Goal: Transaction & Acquisition: Purchase product/service

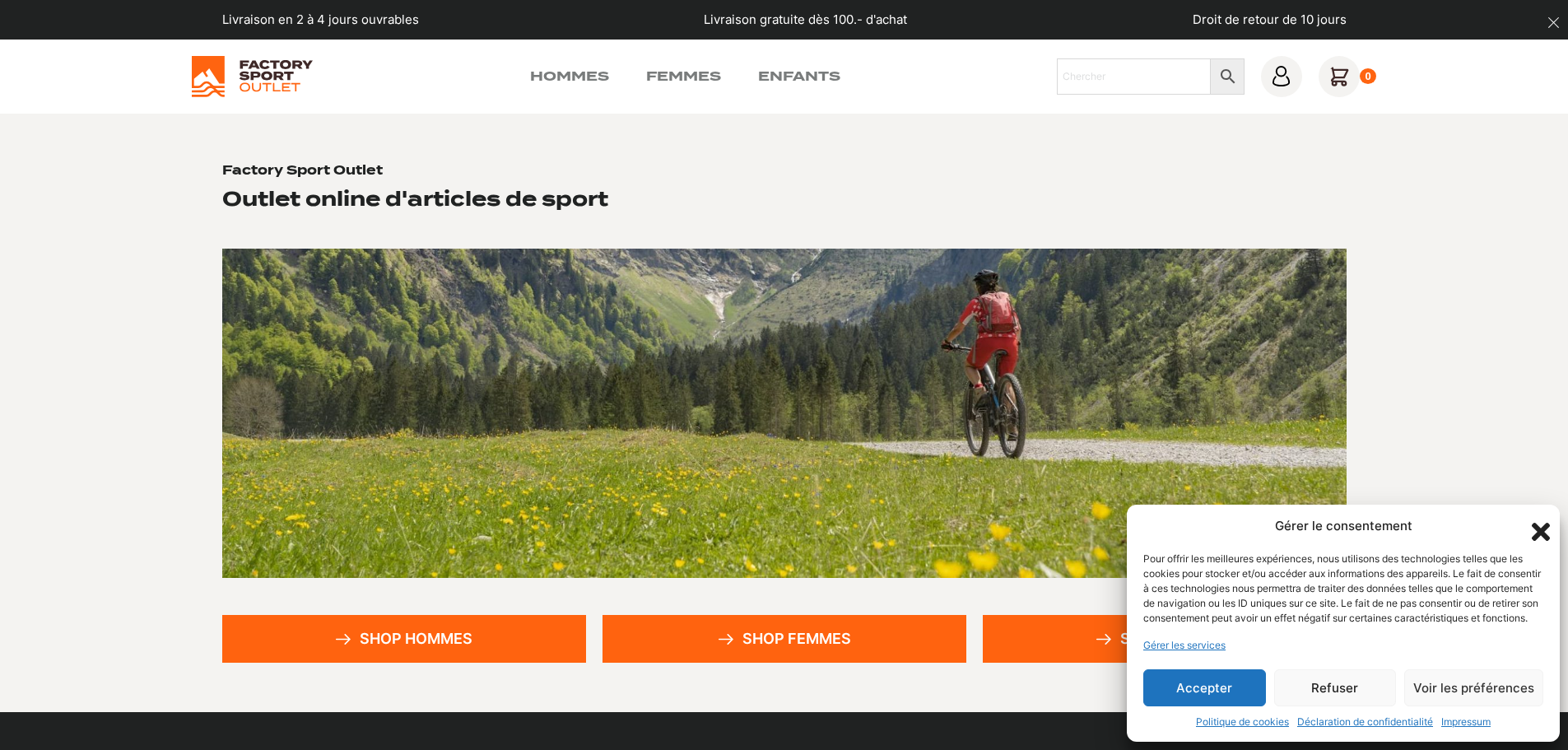
click at [1325, 685] on button "Refuser" at bounding box center [1335, 688] width 122 height 37
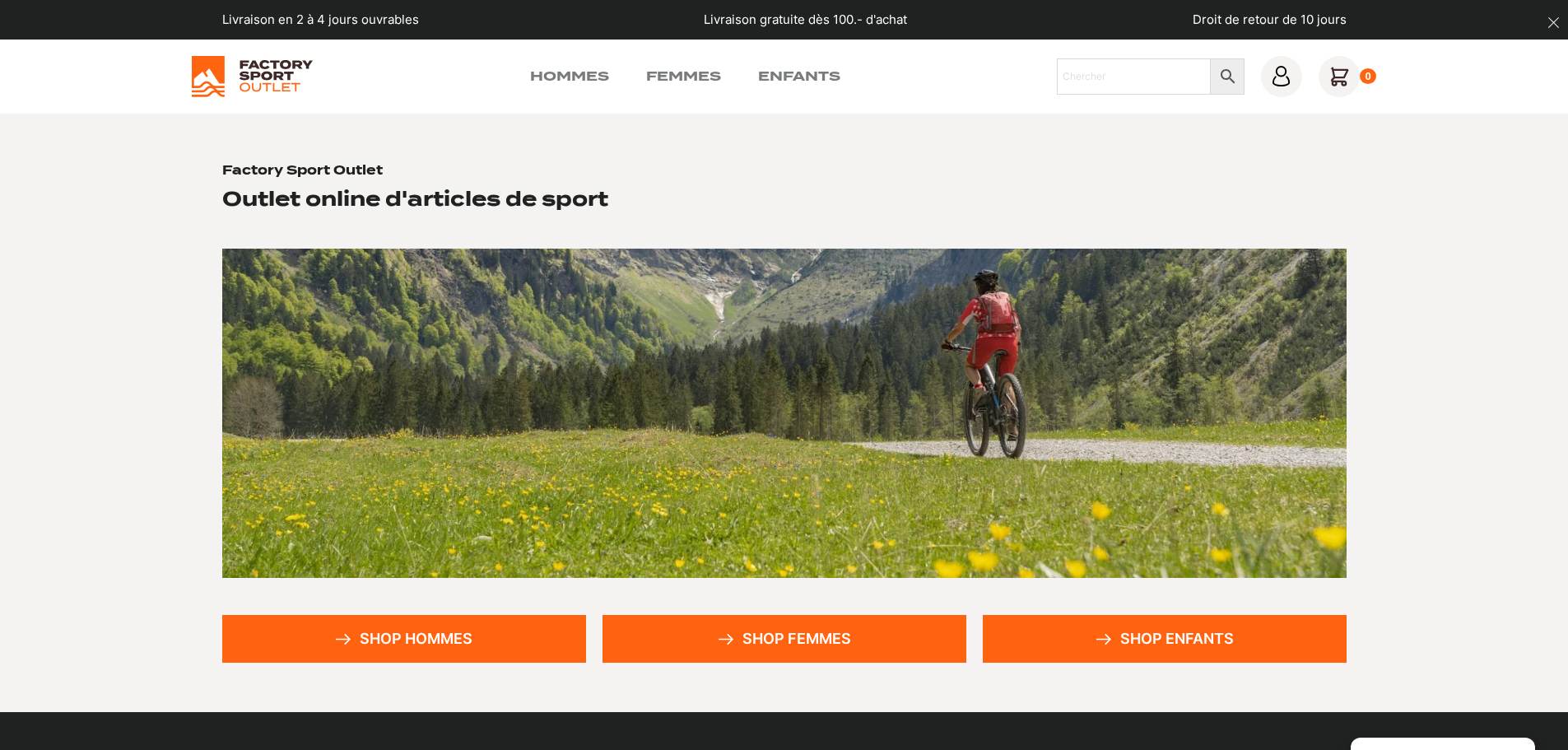
click at [802, 635] on link "Shop femmes" at bounding box center [785, 639] width 364 height 48
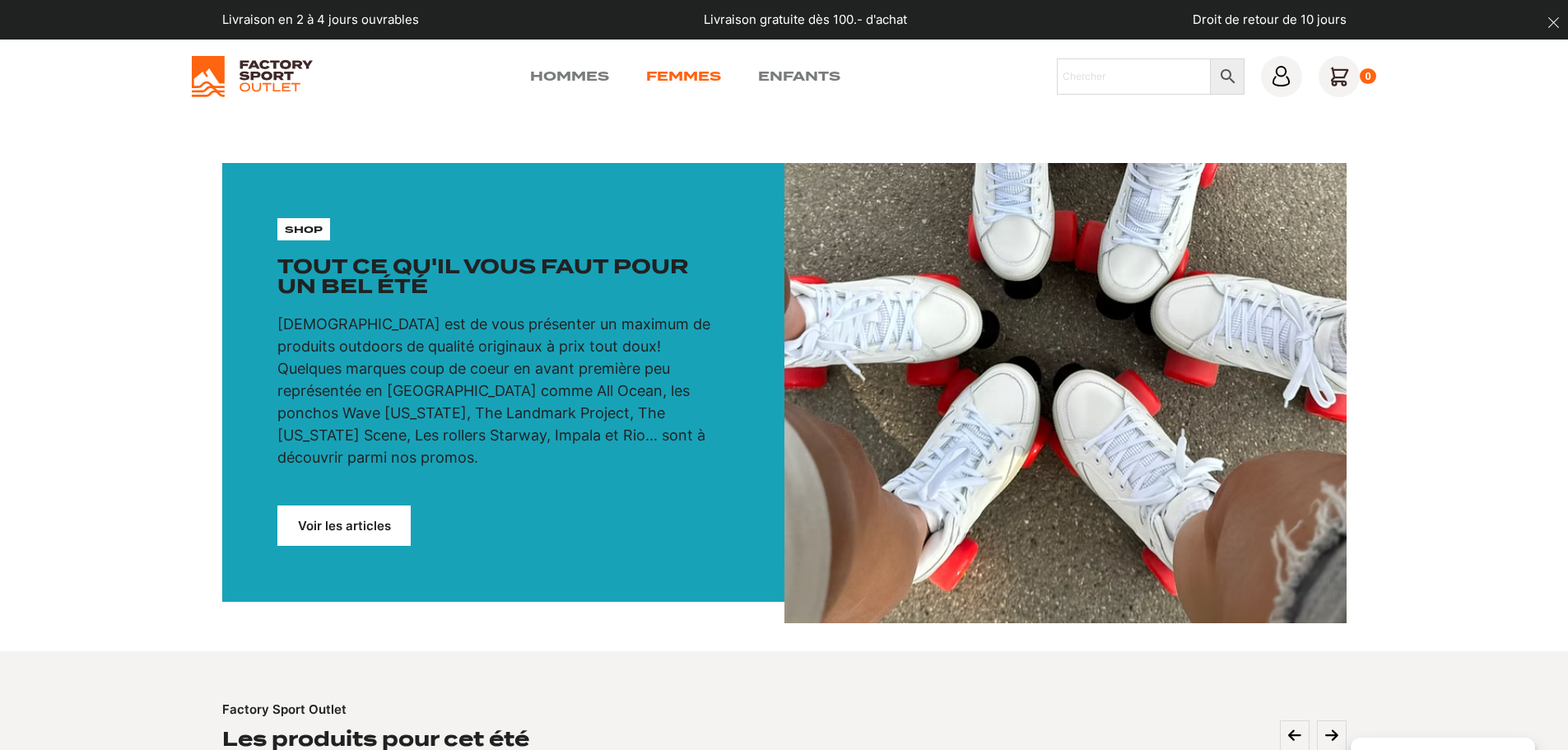
click at [692, 74] on link "Femmes" at bounding box center [684, 76] width 75 height 20
